Goal: Find specific page/section: Find specific page/section

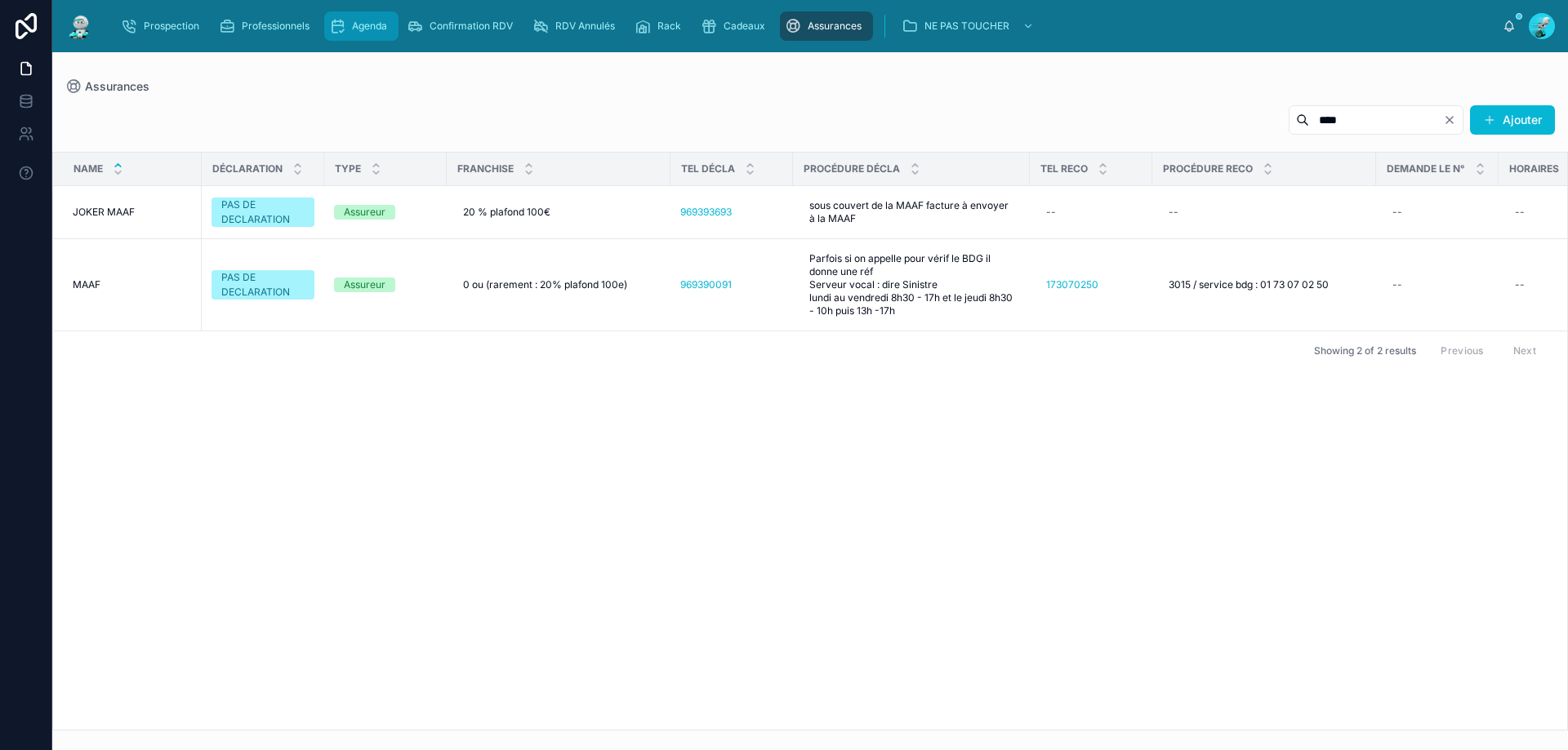
click at [342, 34] on span "scrollable content" at bounding box center [337, 26] width 16 height 16
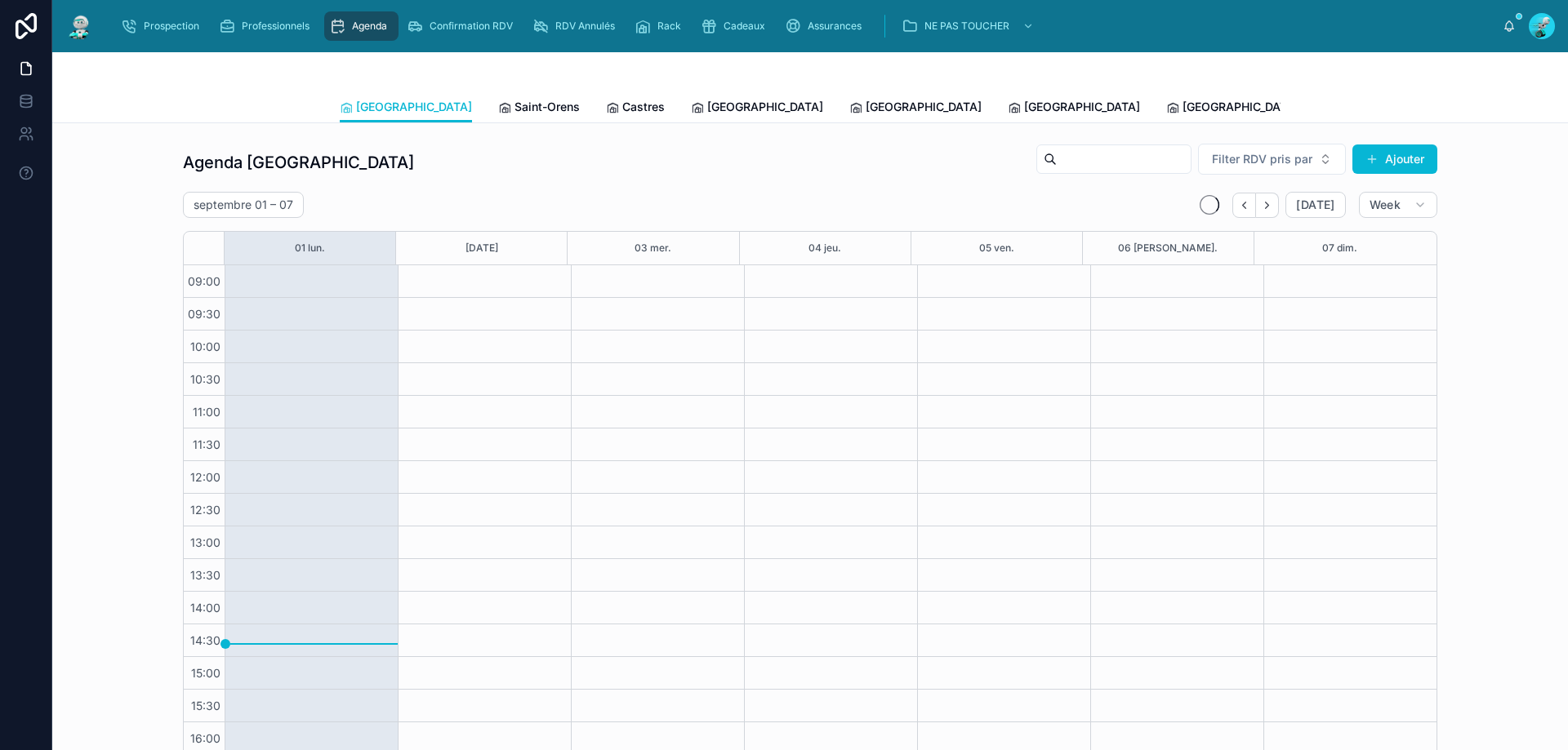
scroll to position [88, 0]
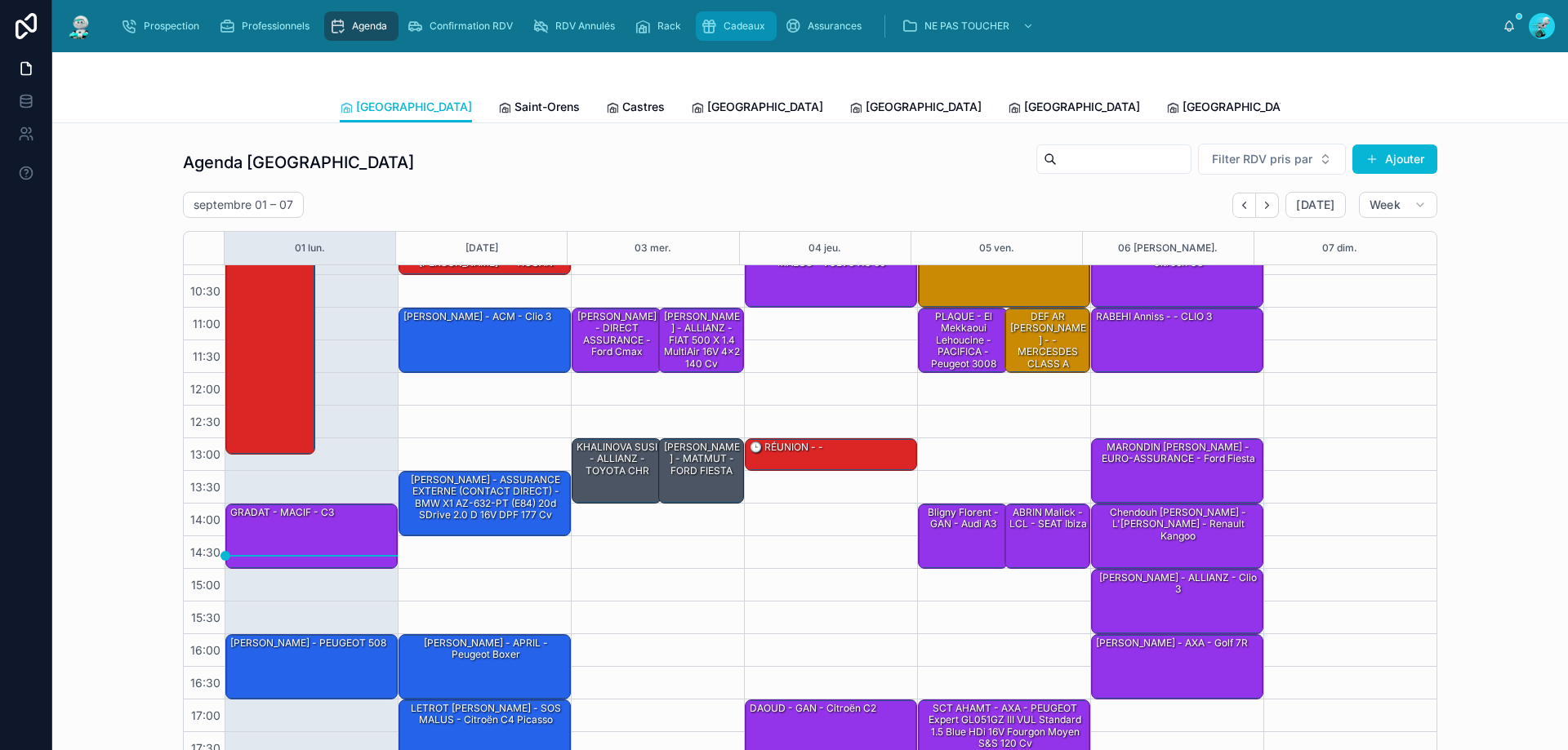
click at [745, 24] on span "Cadeaux" at bounding box center [745, 26] width 42 height 13
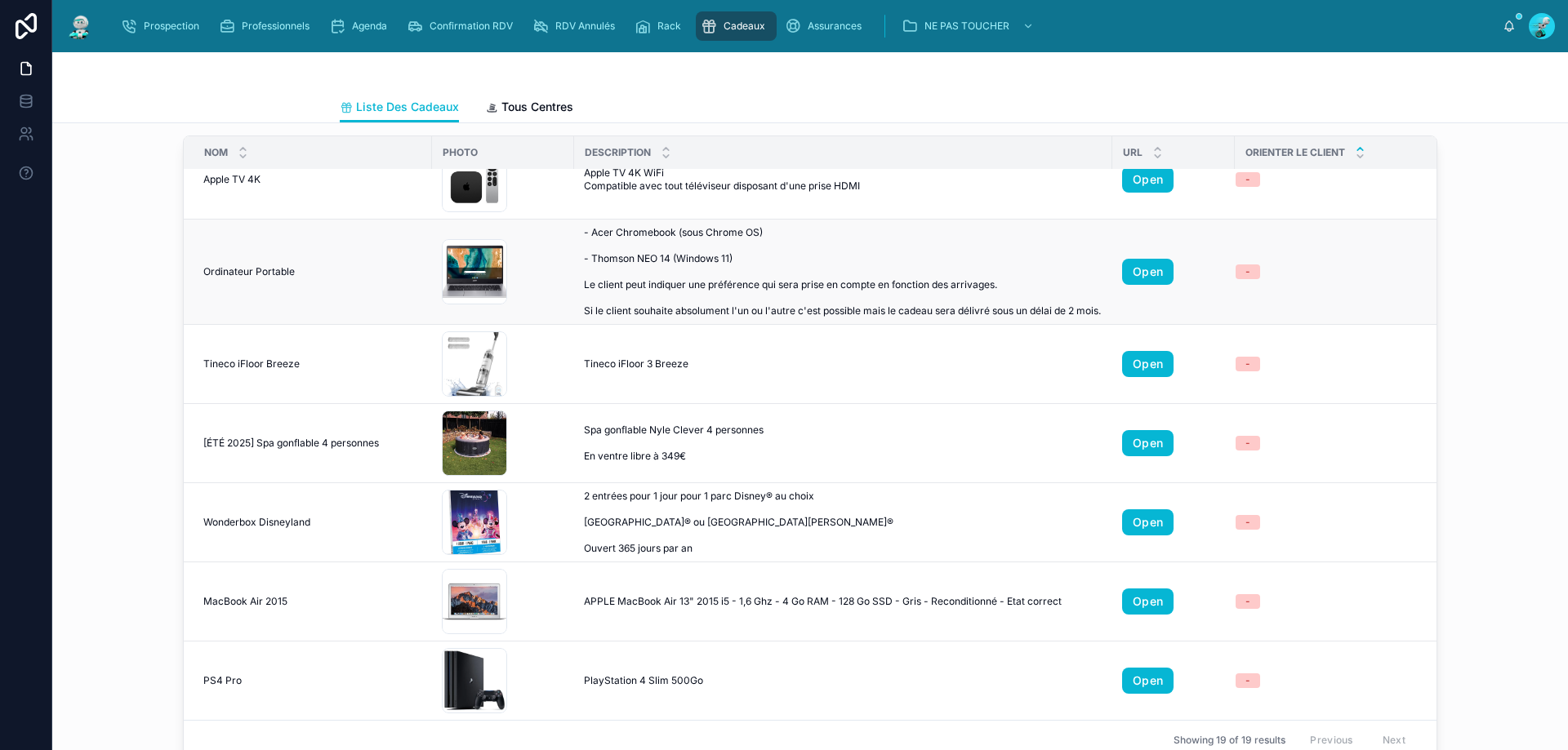
scroll to position [81, 0]
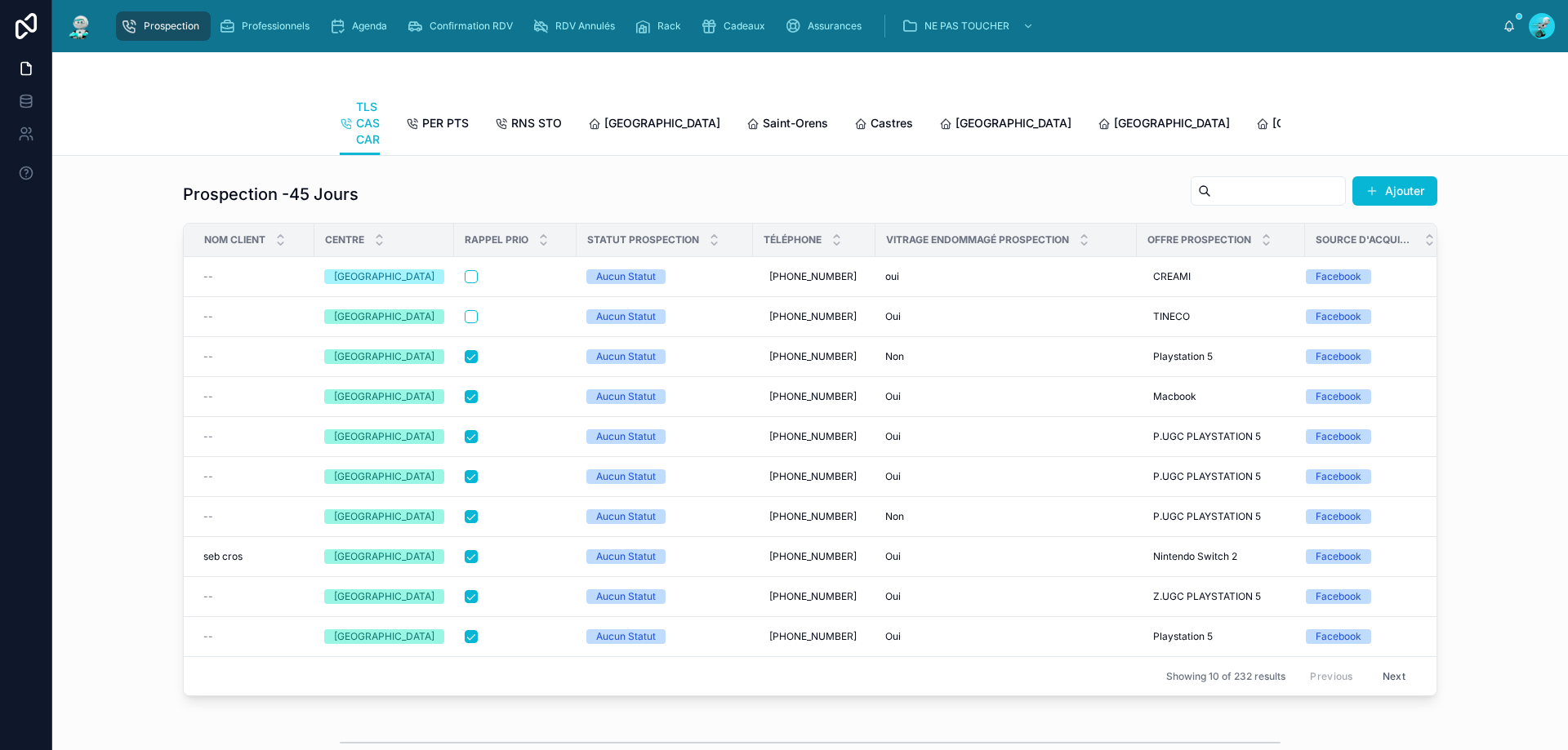
click at [580, 131] on div "TLS CAS CAR PER PTS RNS STO [GEOGRAPHIC_DATA] [GEOGRAPHIC_DATA][PERSON_NAME] Ca…" at bounding box center [810, 123] width 941 height 64
click at [612, 130] on span "[GEOGRAPHIC_DATA]" at bounding box center [662, 123] width 116 height 16
